Goal: Check status: Check status

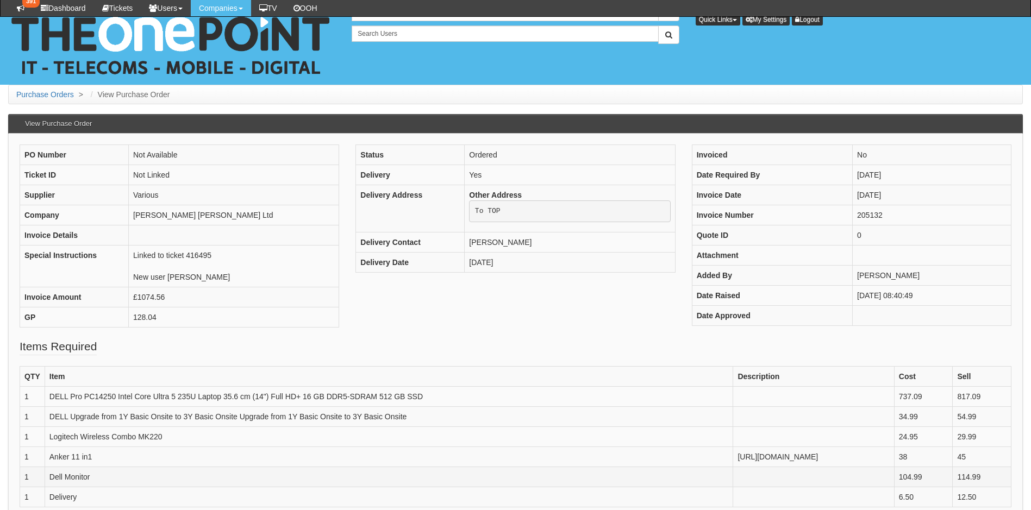
scroll to position [217, 0]
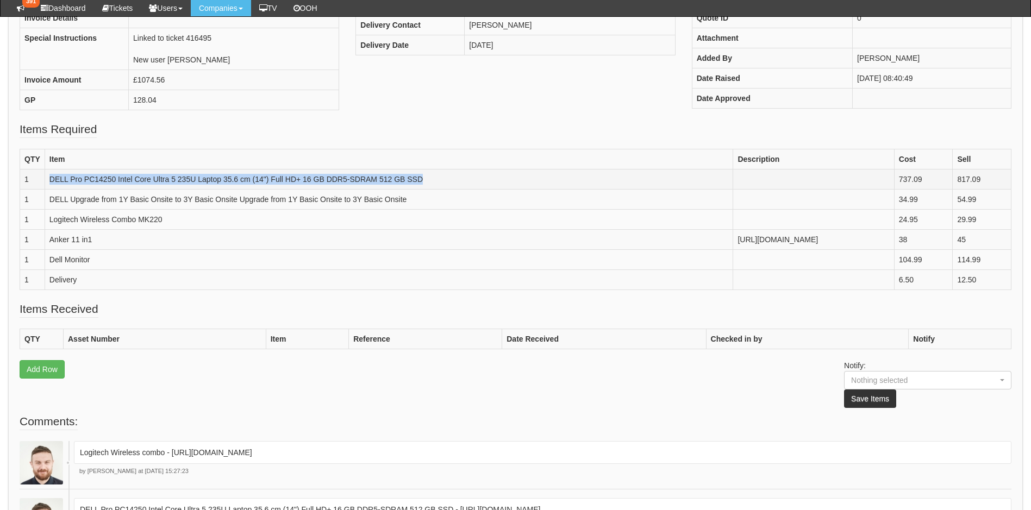
drag, startPoint x: 50, startPoint y: 179, endPoint x: 134, endPoint y: 195, distance: 85.8
click at [134, 190] on td "DELL Pro PC14250 Intel Core Ultra 5 235U Laptop 35.6 cm (14") Full HD+ 16 GB DD…" at bounding box center [389, 180] width 689 height 20
copy td "DELL Pro PC14250 Intel Core Ultra 5 235U Laptop 35.6 cm (14") Full HD+ 16 GB DD…"
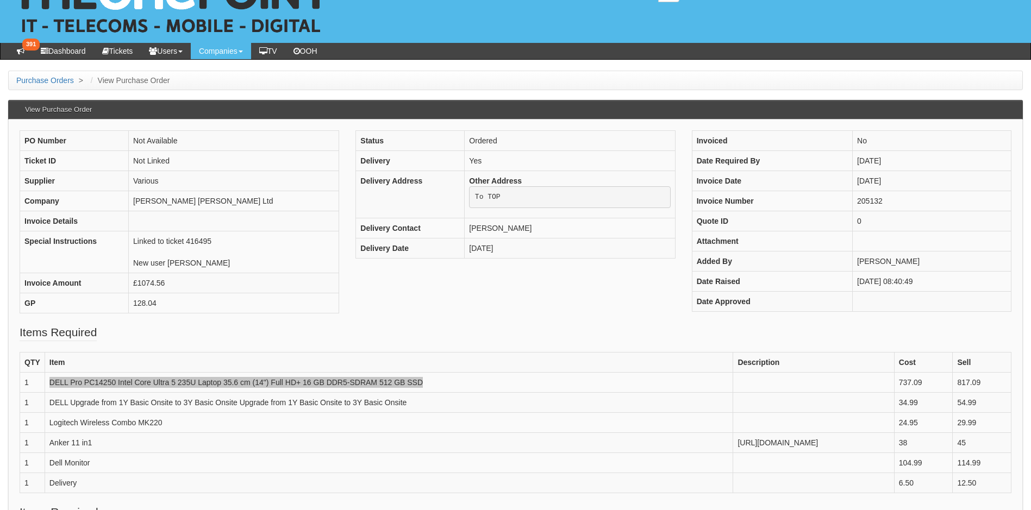
scroll to position [30, 0]
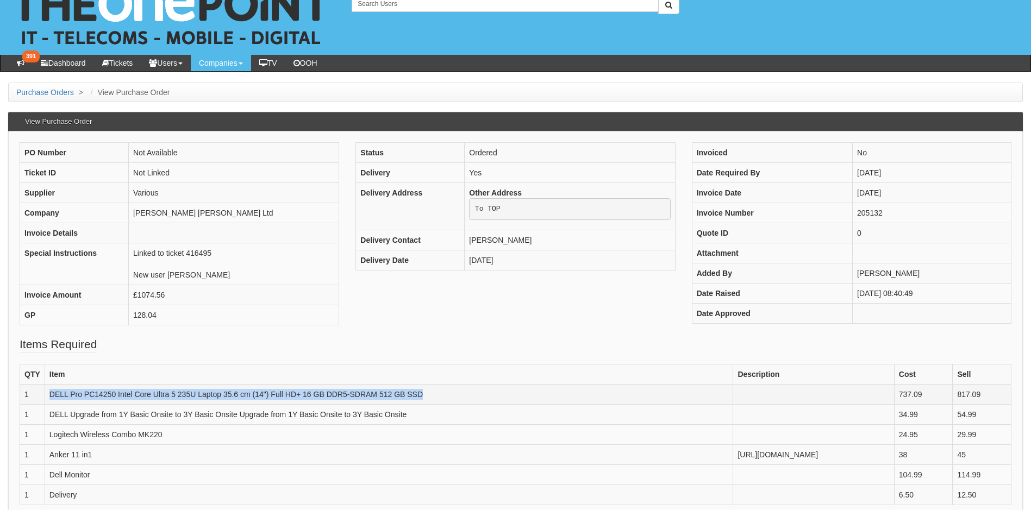
click at [274, 400] on td "DELL Pro PC14250 Intel Core Ultra 5 235U Laptop 35.6 cm (14") Full HD+ 16 GB DD…" at bounding box center [389, 395] width 689 height 20
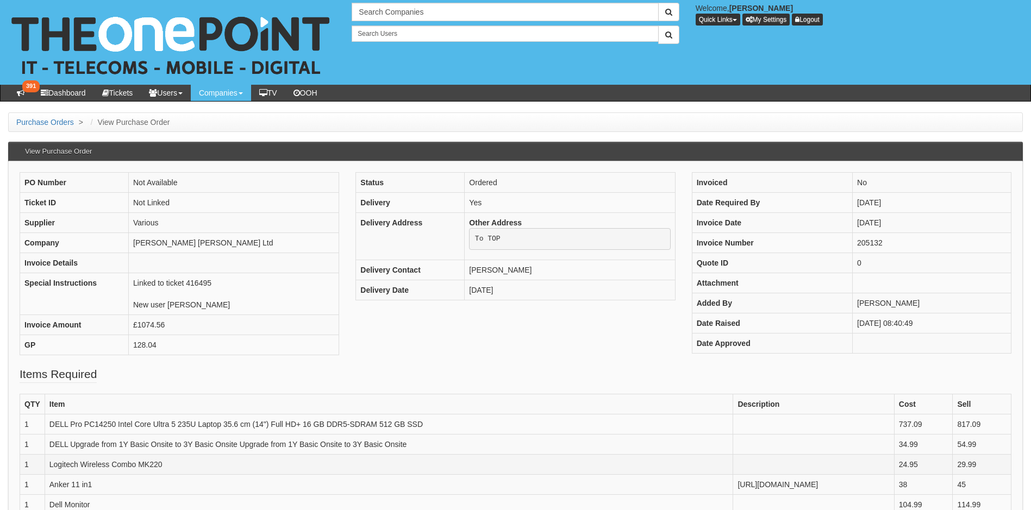
scroll to position [163, 0]
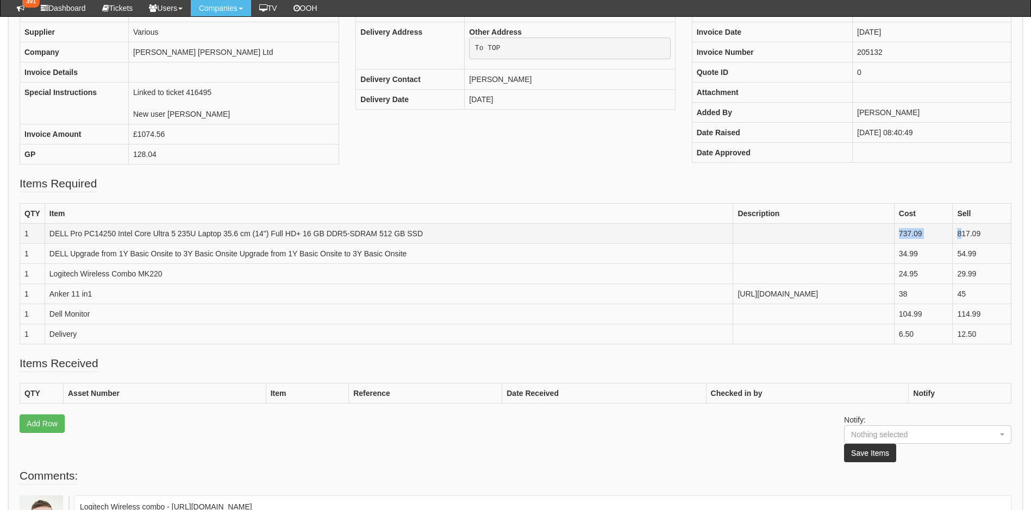
drag, startPoint x: 945, startPoint y: 234, endPoint x: 988, endPoint y: 241, distance: 43.5
click at [988, 241] on tr "1 DELL Pro PC14250 Intel Core Ultra 5 235U Laptop 35.6 cm (14") Full HD+ 16 GB …" at bounding box center [515, 234] width 991 height 20
drag, startPoint x: 988, startPoint y: 241, endPoint x: 983, endPoint y: 240, distance: 5.5
click at [984, 240] on td "817.09" at bounding box center [982, 234] width 59 height 20
click at [953, 237] on td "737.09" at bounding box center [923, 234] width 59 height 20
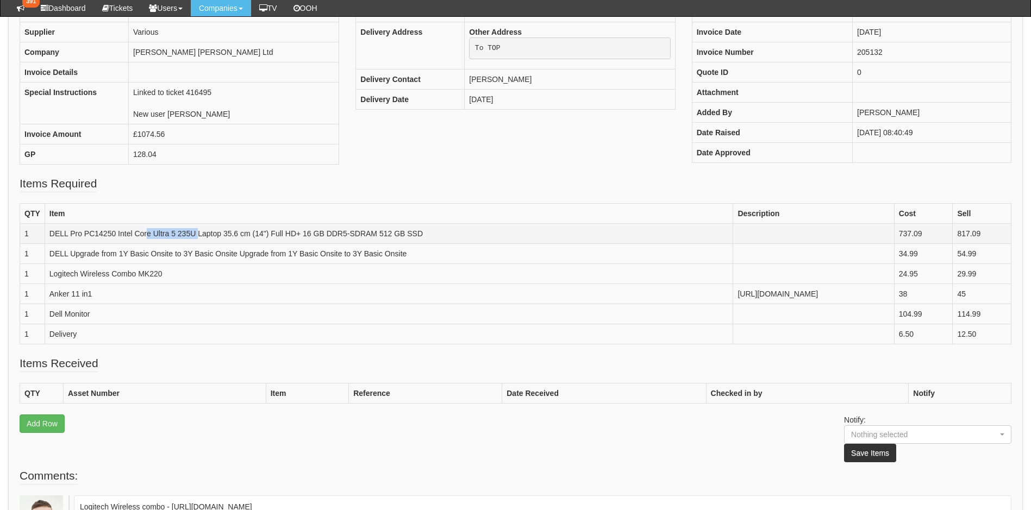
drag, startPoint x: 146, startPoint y: 234, endPoint x: 199, endPoint y: 236, distance: 53.9
click at [199, 236] on td "DELL Pro PC14250 Intel Core Ultra 5 235U Laptop 35.6 cm (14") Full HD+ 16 GB DD…" at bounding box center [389, 234] width 689 height 20
drag, startPoint x: 199, startPoint y: 236, endPoint x: 180, endPoint y: 254, distance: 26.5
click at [180, 254] on td "DELL Upgrade from 1Y Basic Onsite to 3Y Basic Onsite Upgrade from 1Y Basic Onsi…" at bounding box center [389, 254] width 689 height 20
click at [84, 233] on td "DELL Pro PC14250 Intel Core Ultra 5 235U Laptop 35.6 cm (14") Full HD+ 16 GB DD…" at bounding box center [389, 234] width 689 height 20
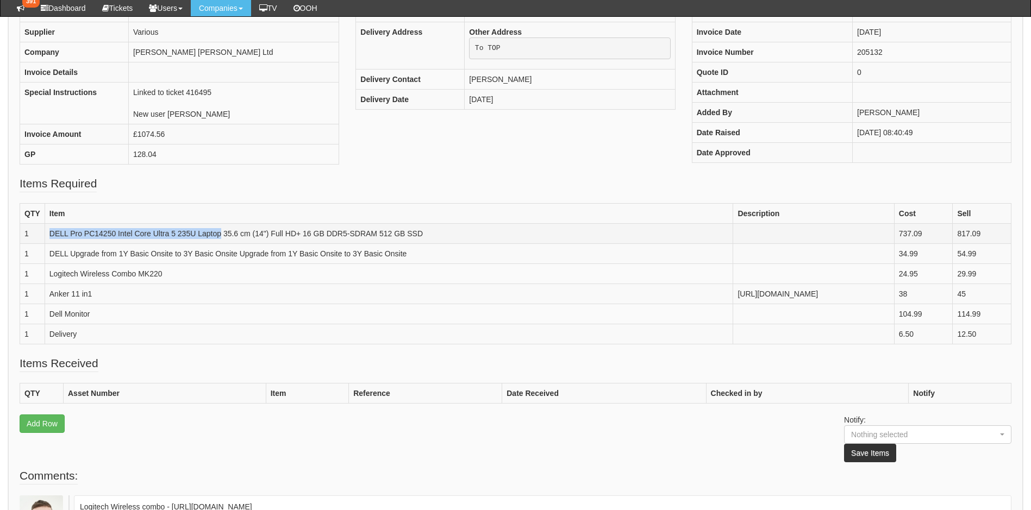
drag, startPoint x: 50, startPoint y: 235, endPoint x: 221, endPoint y: 236, distance: 171.2
click at [221, 236] on td "DELL Pro PC14250 Intel Core Ultra 5 235U Laptop 35.6 cm (14") Full HD+ 16 GB DD…" at bounding box center [389, 234] width 689 height 20
copy td "DELL Pro PC14250 Intel Core Ultra 5 235U Laptop"
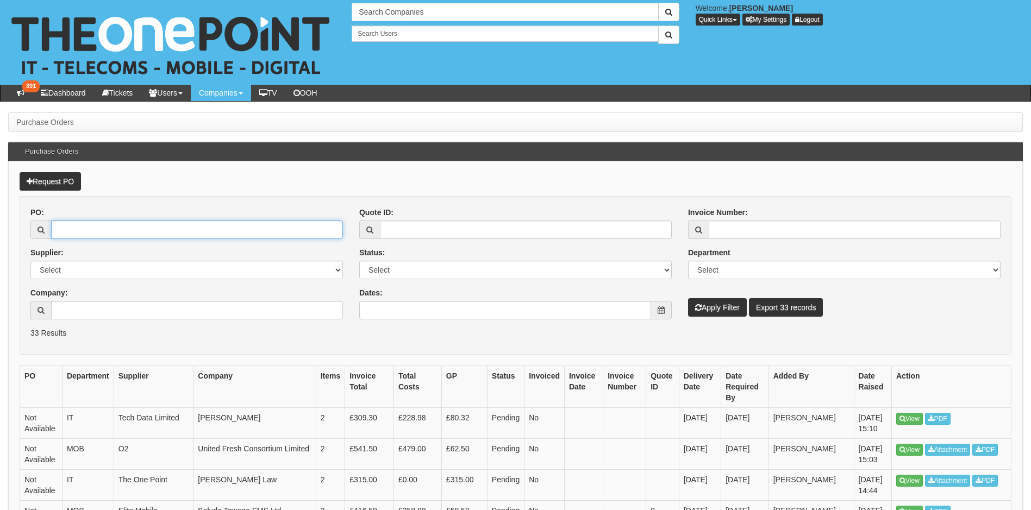
click at [131, 230] on input "PO:" at bounding box center [197, 230] width 292 height 18
click input "PO:"
type input "19344"
click button "Apply Filter"
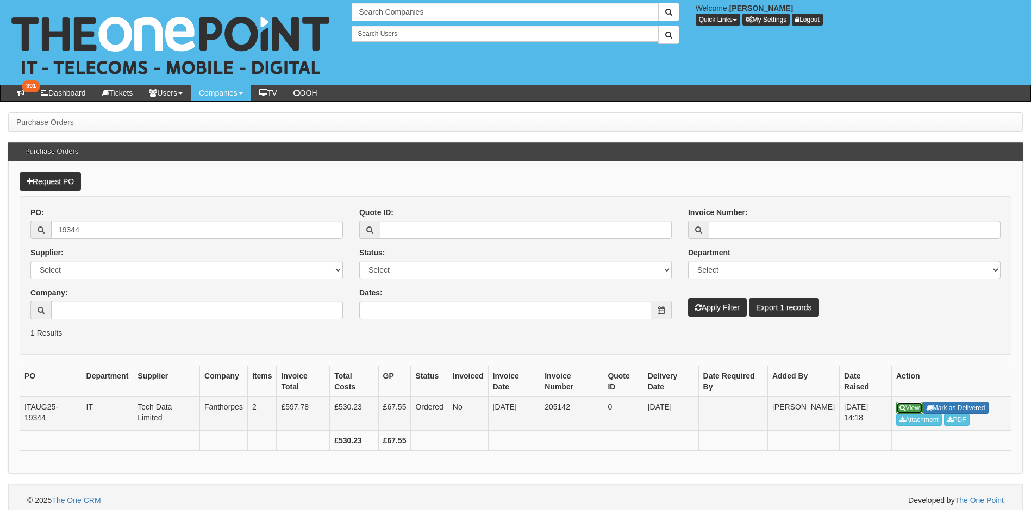
click at [907, 406] on link "View" at bounding box center [909, 408] width 27 height 12
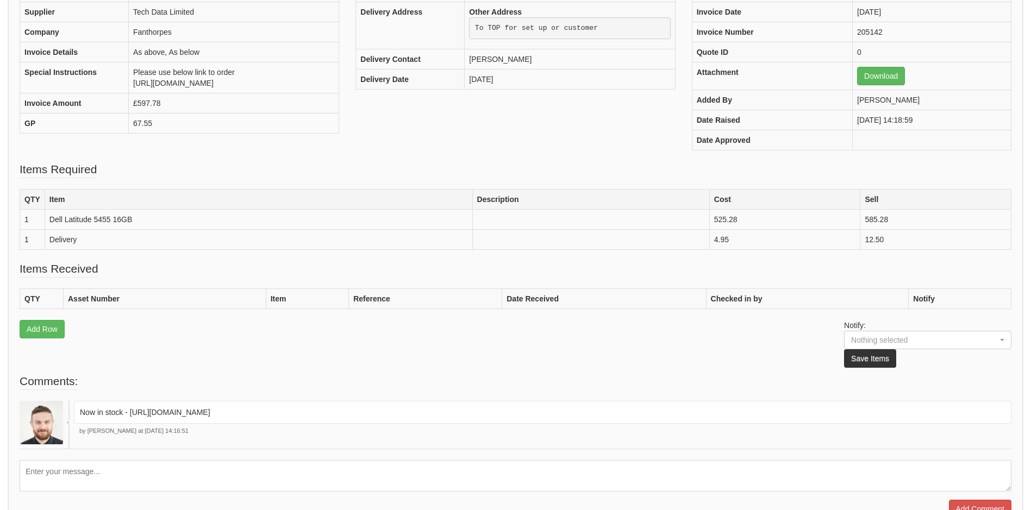
scroll to position [217, 0]
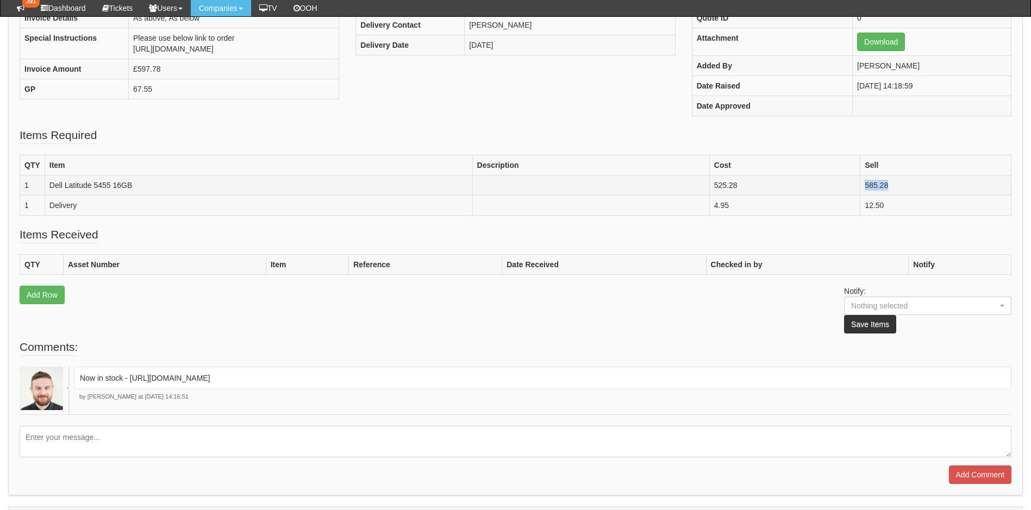
drag, startPoint x: 861, startPoint y: 186, endPoint x: 913, endPoint y: 186, distance: 52.2
click at [913, 186] on td "585.28" at bounding box center [935, 186] width 151 height 20
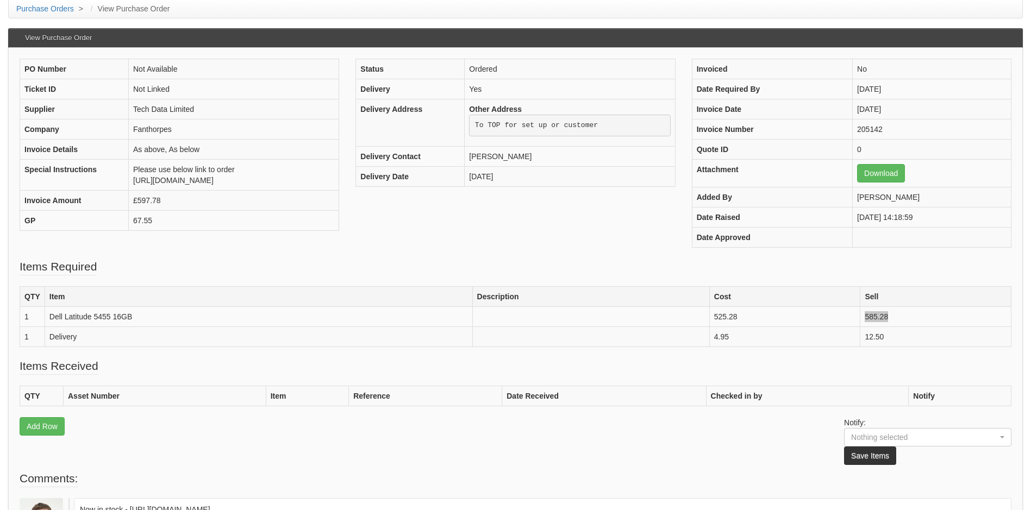
scroll to position [0, 0]
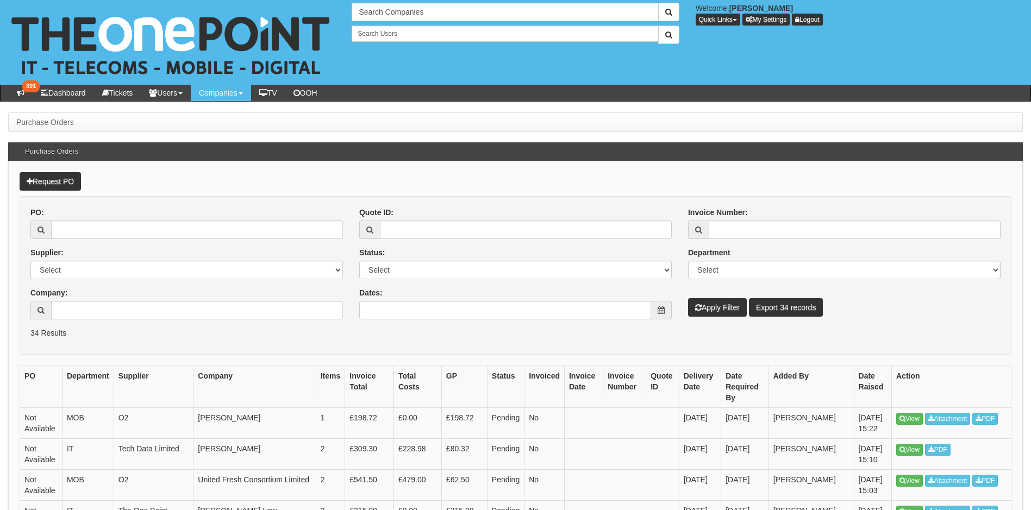
click at [192, 341] on form "PO: Supplier: Select 123 REG.co.uk 1Password 3 4Gon AA Jones Electric Ltd Abzor…" at bounding box center [516, 275] width 992 height 159
click at [410, 11] on input "text" at bounding box center [505, 12] width 307 height 18
click at [412, 30] on link "Norcon Construction Ltd" at bounding box center [505, 30] width 304 height 16
type input "Norcon Construction Ltd"
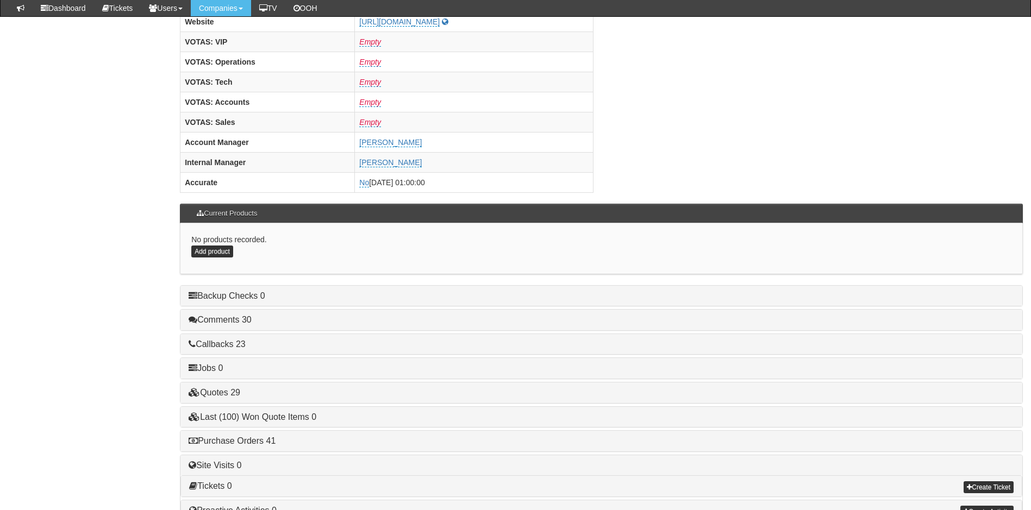
scroll to position [448, 0]
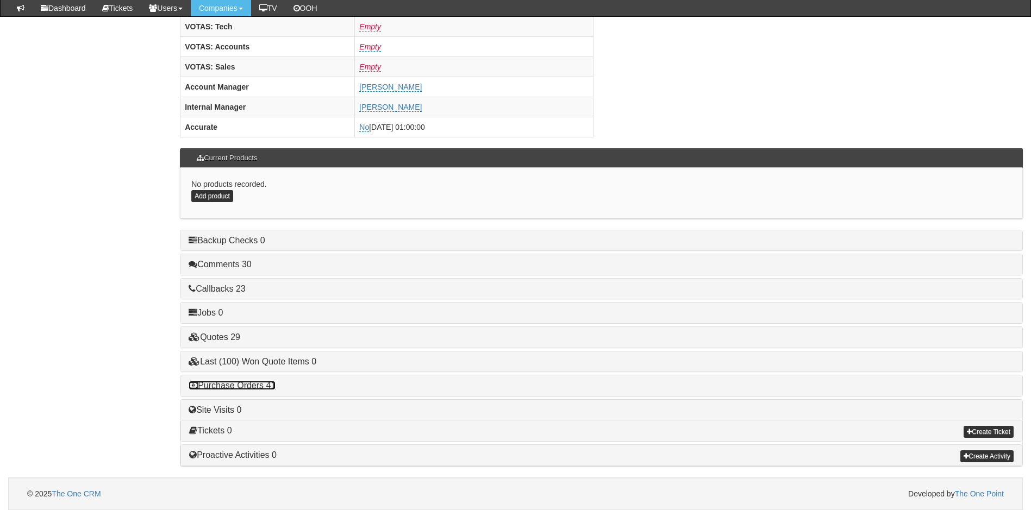
click at [224, 384] on link "Purchase Orders 41" at bounding box center [232, 385] width 87 height 9
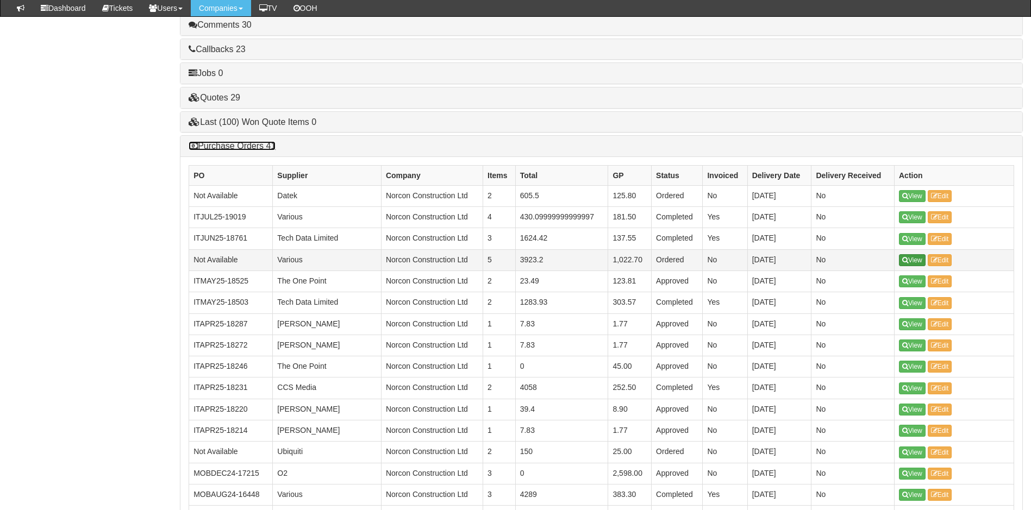
scroll to position [720, 0]
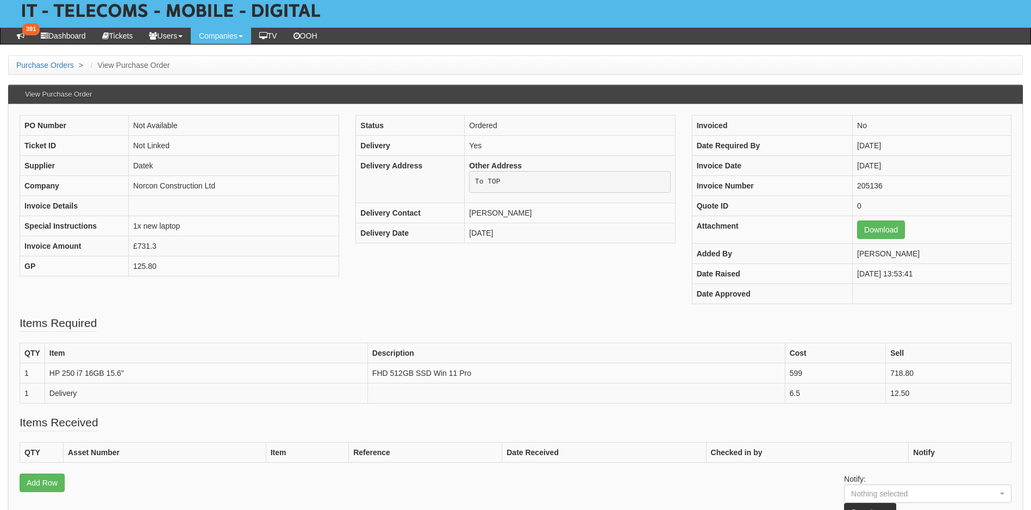
scroll to position [198, 0]
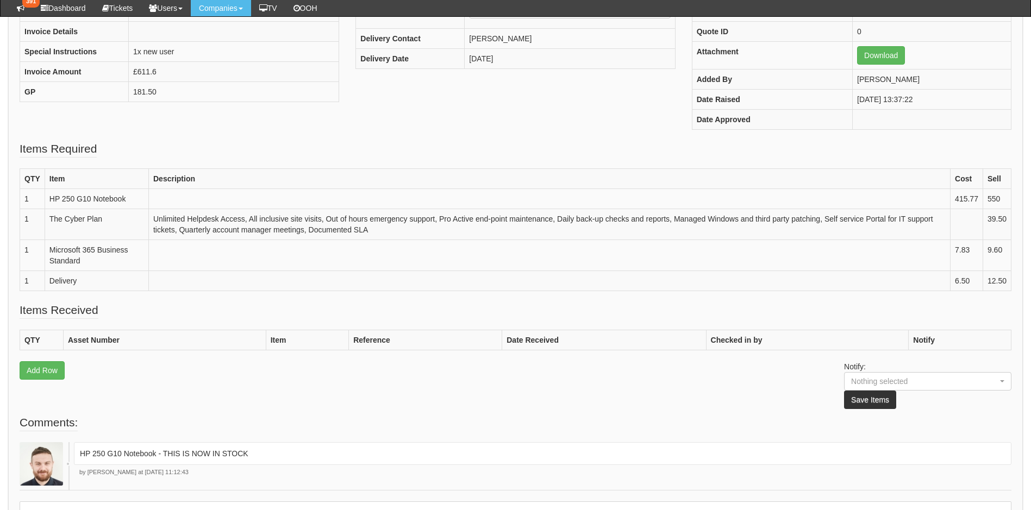
scroll to position [308, 0]
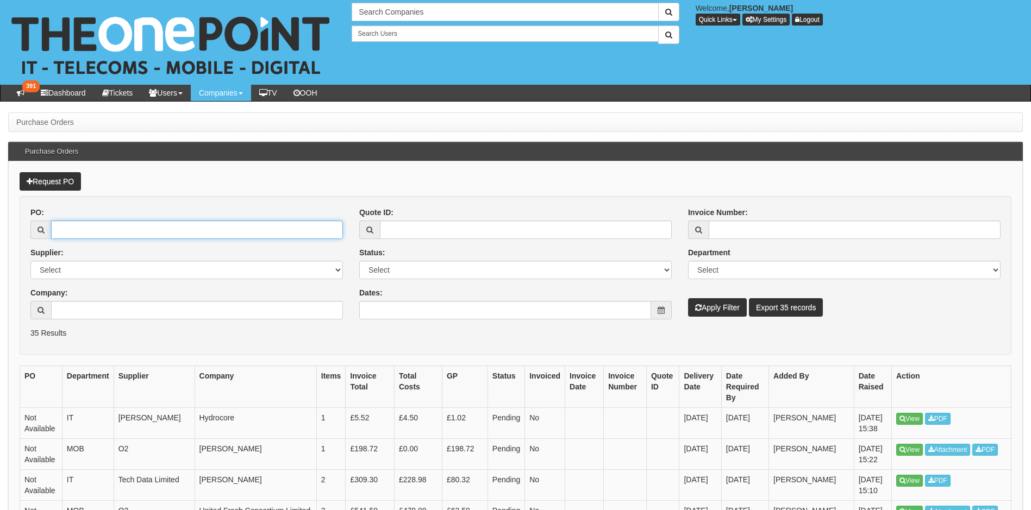
click at [78, 227] on input "PO:" at bounding box center [197, 230] width 292 height 18
click at [31, 394] on th "PO" at bounding box center [41, 387] width 42 height 42
click at [73, 227] on input "PO:" at bounding box center [197, 230] width 292 height 18
type input "19315"
click at [688, 298] on button "Apply Filter" at bounding box center [717, 307] width 59 height 18
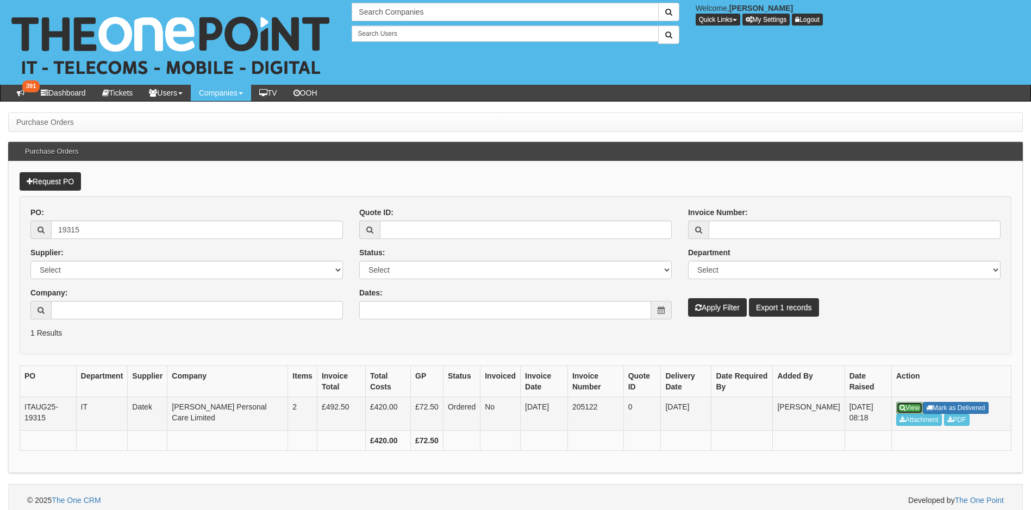
click at [915, 405] on link "View" at bounding box center [909, 408] width 27 height 12
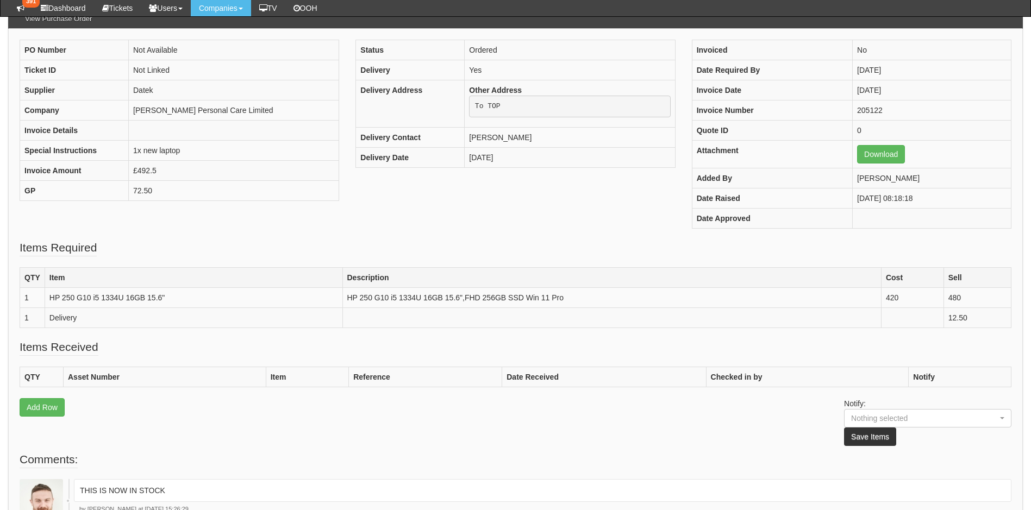
scroll to position [109, 0]
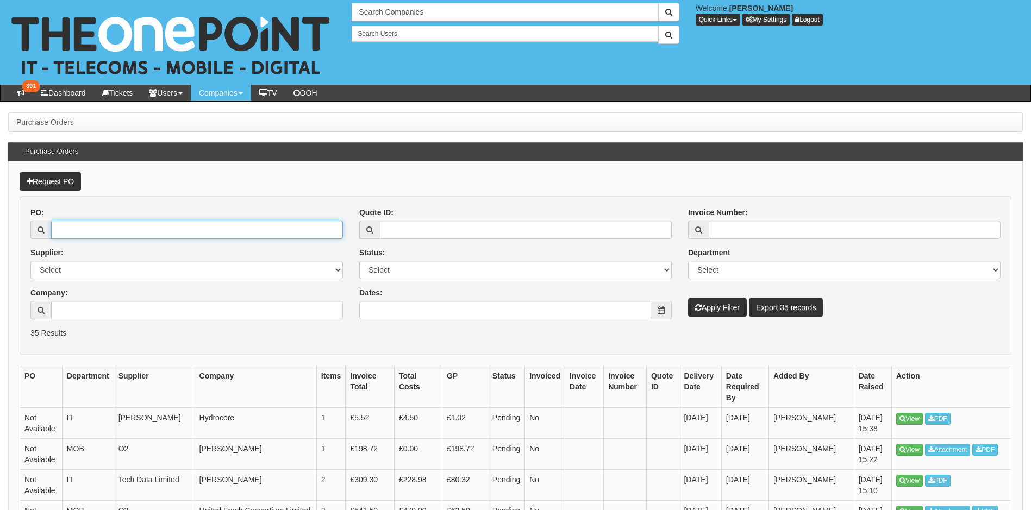
click at [91, 228] on input "PO:" at bounding box center [197, 230] width 292 height 18
type input "18688"
click at [688, 298] on button "Apply Filter" at bounding box center [717, 307] width 59 height 18
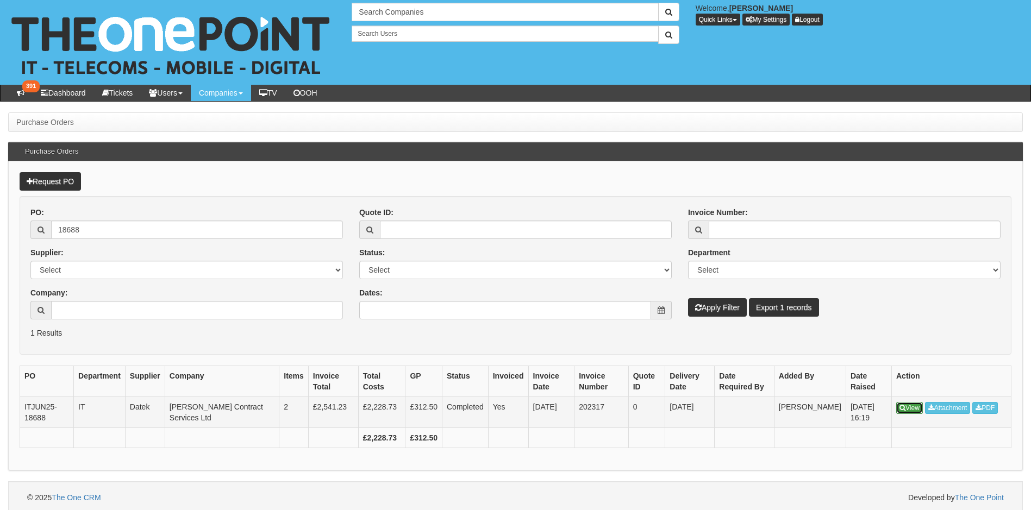
click at [900, 409] on icon at bounding box center [903, 408] width 6 height 7
